Goal: Use online tool/utility: Utilize a website feature to perform a specific function

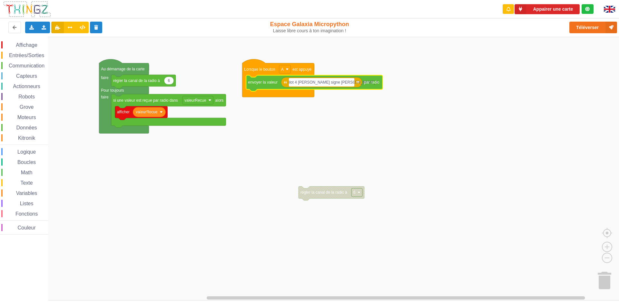
click at [340, 83] on input "ilot 4 [PERSON_NAME] signe [PERSON_NAME] 5" at bounding box center [322, 82] width 66 height 8
click at [340, 82] on input "ilot 4 [PERSON_NAME] signe [PERSON_NAME] 5" at bounding box center [322, 82] width 66 height 8
click at [342, 84] on input "ilot 4 [PERSON_NAME] signe [PERSON_NAME] 5" at bounding box center [322, 82] width 66 height 8
click at [312, 83] on input "ilot 11 ilot 5" at bounding box center [302, 82] width 26 height 8
click at [303, 82] on input "ilot 11 ilot 12" at bounding box center [303, 82] width 28 height 8
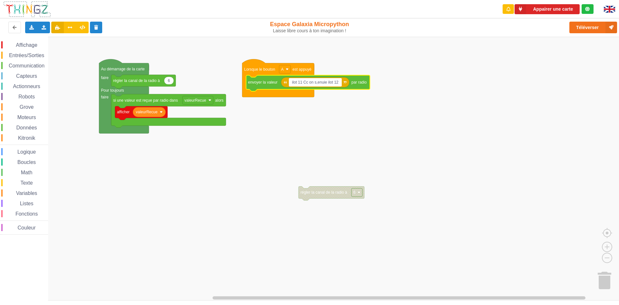
click at [320, 84] on input "ilot 11 Cc on s,enuie ilot 12" at bounding box center [315, 82] width 53 height 8
click at [317, 83] on input "ilot 11 Cc on s,ennuie ilot 12" at bounding box center [316, 82] width 55 height 8
type input "ilot 11 Cc on s'ennuie ilot 12"
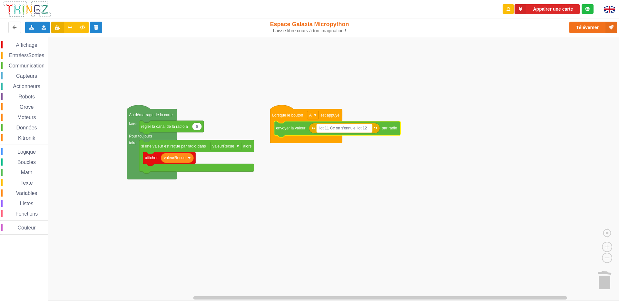
click at [355, 128] on text "ilot 11 Cc on s'ennuie ilot 12" at bounding box center [343, 128] width 48 height 5
click at [357, 129] on input "ilot 11 Cc on s'ennuie ilot 12" at bounding box center [344, 128] width 55 height 8
click at [325, 128] on input "ilot 11: ilot 12" at bounding box center [331, 128] width 29 height 8
click at [327, 128] on input "ilot 11: ilot 12" at bounding box center [331, 128] width 29 height 8
click at [330, 128] on input "ilot11: ilot 12" at bounding box center [331, 128] width 28 height 8
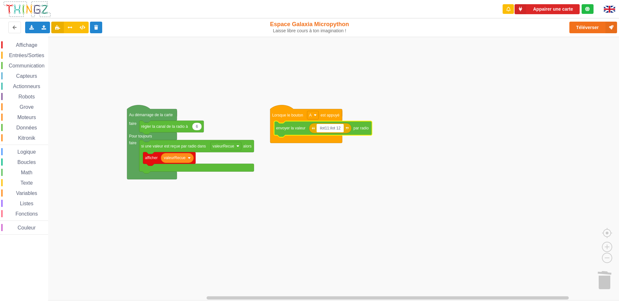
click at [336, 127] on input "ilot11:ilot 12" at bounding box center [330, 128] width 27 height 8
click at [338, 128] on input "ilot11:ilot 12" at bounding box center [330, 128] width 27 height 8
click at [336, 127] on input "ilot11:ilot 12" at bounding box center [330, 128] width 27 height 8
click at [337, 128] on input "ilot11:ilot 12" at bounding box center [330, 128] width 27 height 8
click at [330, 128] on input "ilot11:ilot12" at bounding box center [330, 128] width 26 height 8
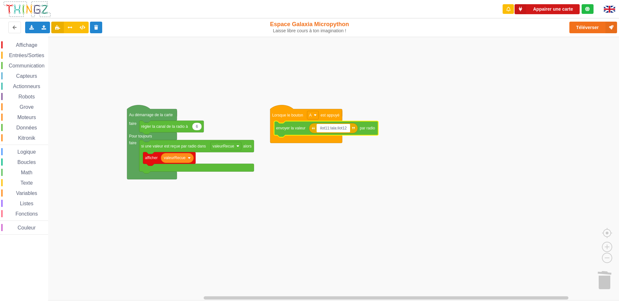
type input "ilot11:lala:ilot12"
click at [555, 12] on button "Appairer une carte" at bounding box center [547, 9] width 65 height 10
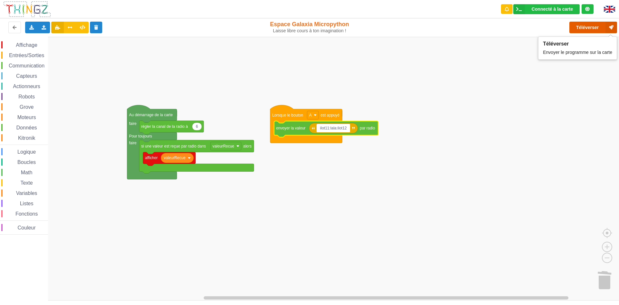
click at [585, 29] on button "Téléverser" at bounding box center [593, 28] width 48 height 12
click at [588, 26] on button "Téléverser" at bounding box center [593, 28] width 48 height 12
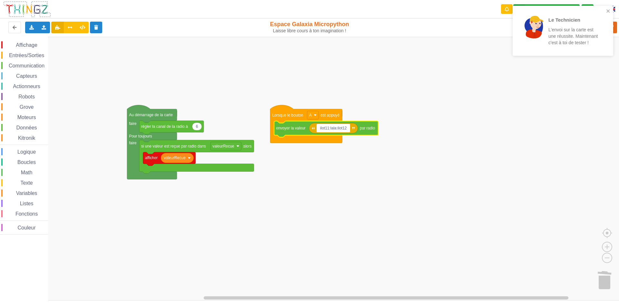
click at [619, 47] on div "Affichage Entrées/Sorties Communication Capteurs Actionneurs Robots Grove Moteu…" at bounding box center [312, 168] width 624 height 263
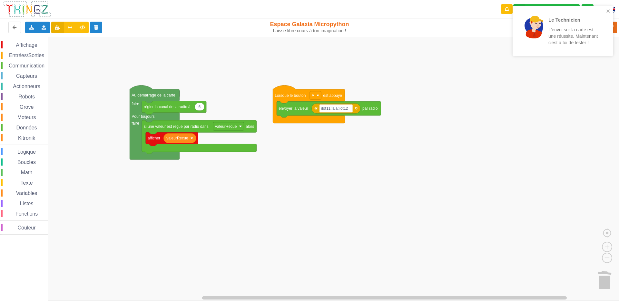
click at [612, 42] on div "Le Technicien L'envoi sur la carte est une réussite. Maintenant c'est à toi de …" at bounding box center [563, 31] width 101 height 50
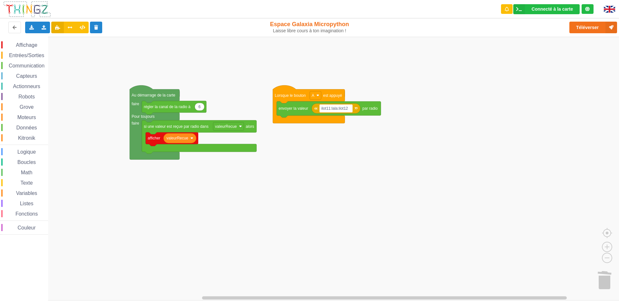
click at [614, 42] on rect "Espace de travail de Blocky" at bounding box center [312, 168] width 624 height 263
click at [336, 108] on text "ilot11:lala:ilot12" at bounding box center [334, 108] width 27 height 5
click at [337, 108] on input "ilot11:lala:ilot12" at bounding box center [337, 108] width 34 height 8
click at [339, 108] on input "ilot11:lala:ilot12" at bounding box center [337, 108] width 34 height 8
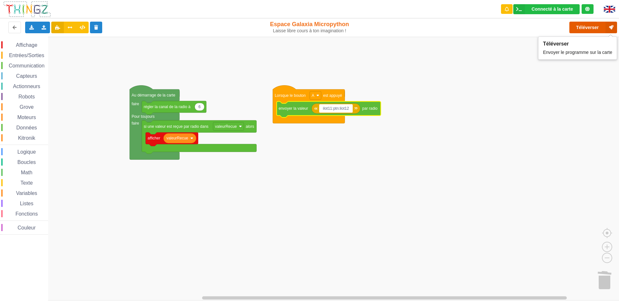
click at [580, 25] on button "Téléverser" at bounding box center [593, 28] width 48 height 12
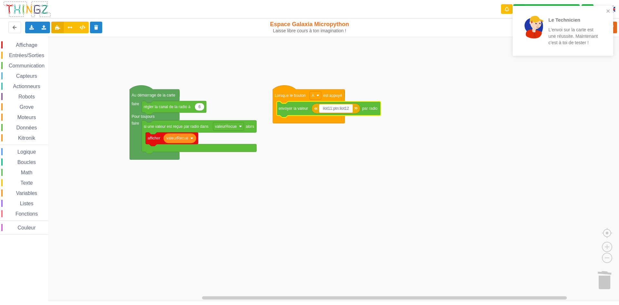
click at [339, 108] on input "ilot11:ptn:ilot12" at bounding box center [335, 108] width 33 height 8
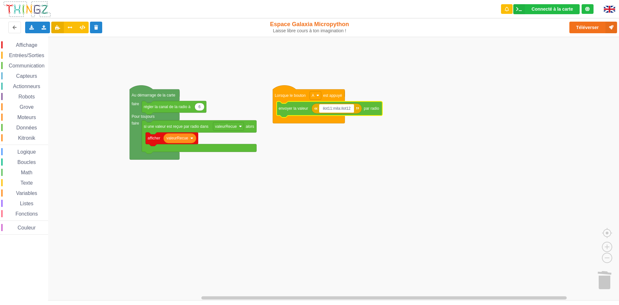
type input "ilot11:mila:ilot12"
